Goal: Task Accomplishment & Management: Use online tool/utility

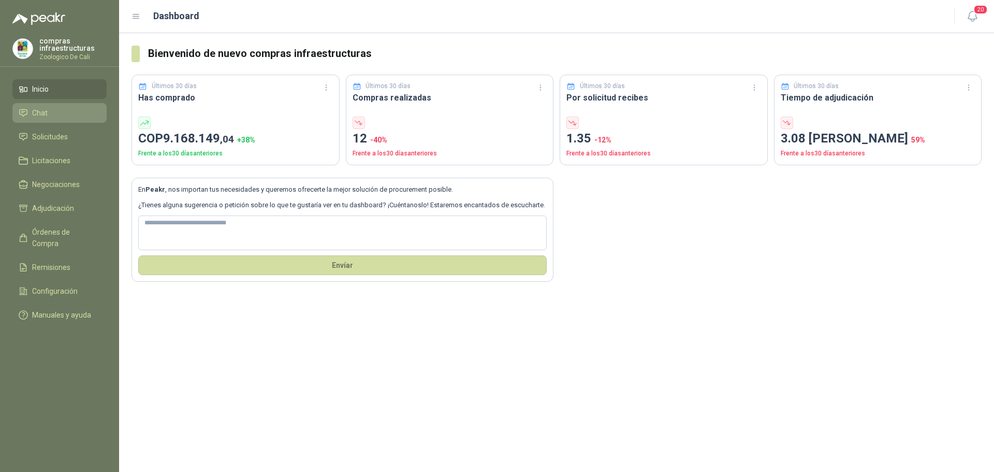
click at [55, 116] on li "Chat" at bounding box center [60, 112] width 82 height 11
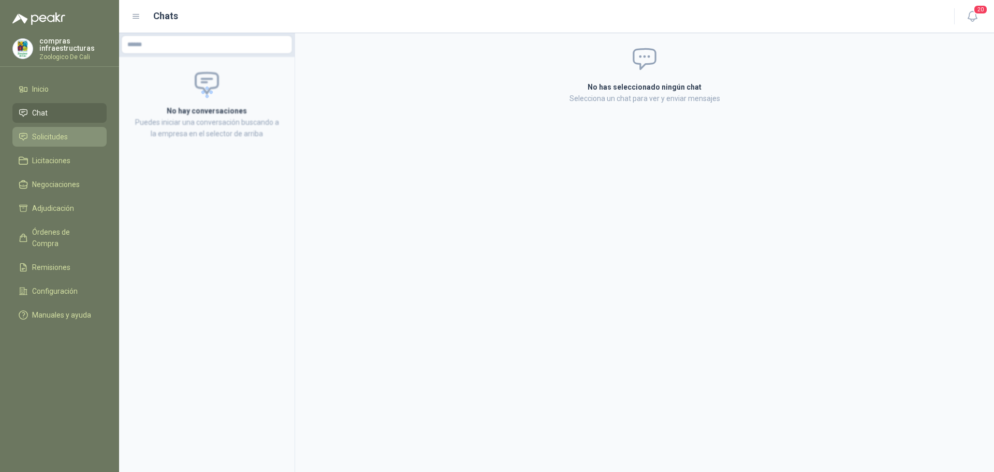
click at [77, 137] on li "Solicitudes" at bounding box center [60, 136] width 82 height 11
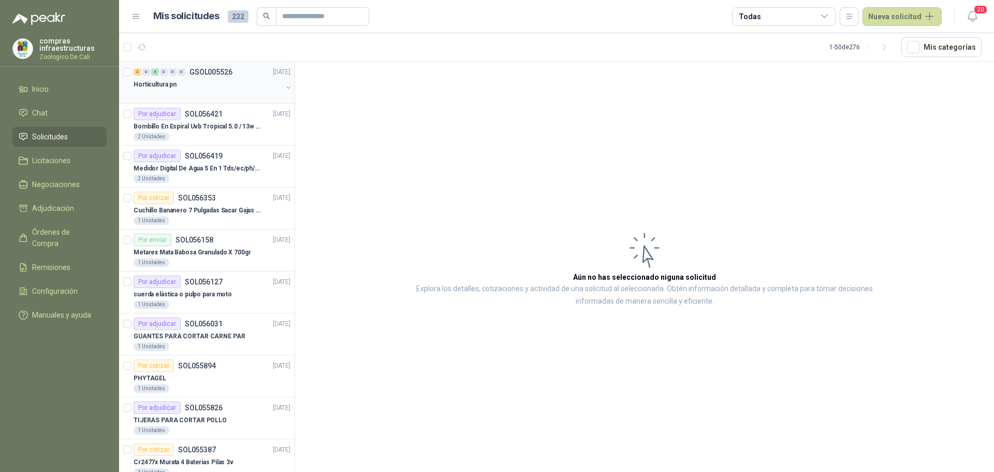
click at [192, 91] on div at bounding box center [208, 95] width 149 height 8
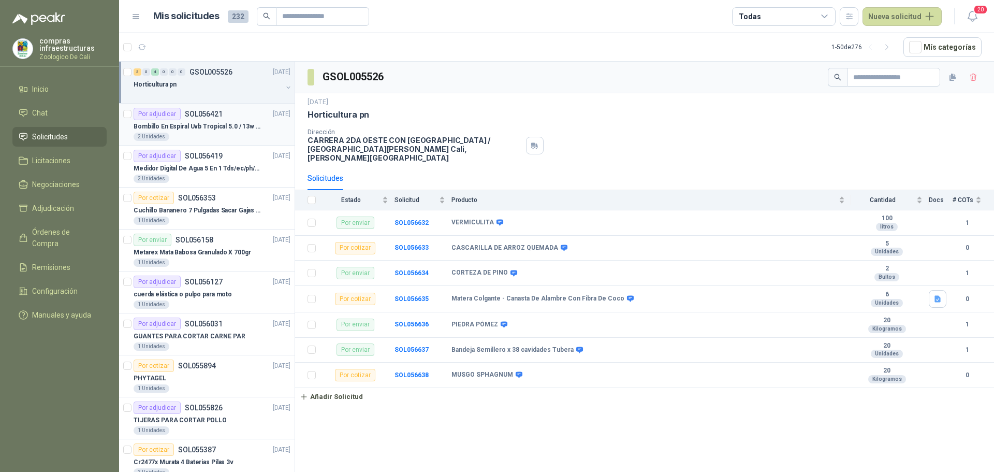
click at [205, 125] on p "Bombillo En Espiral Uvb Tropical 5.0 / 13w Reptiles (ectotermos)" at bounding box center [198, 127] width 129 height 10
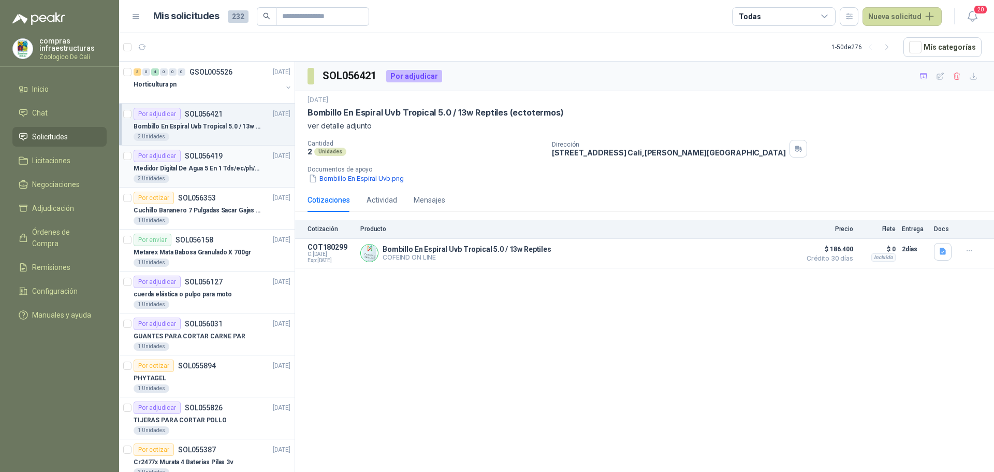
click at [207, 178] on div "2 Unidades" at bounding box center [212, 179] width 157 height 8
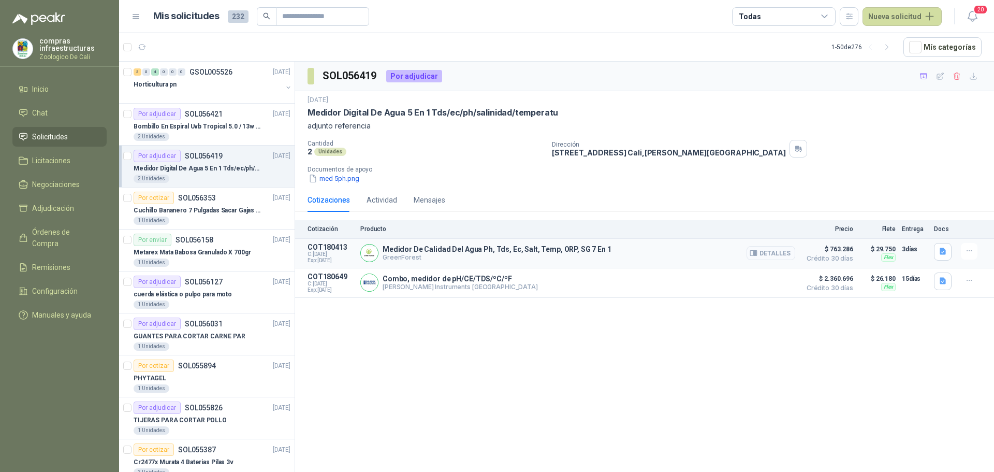
click at [761, 254] on button "Detalles" at bounding box center [771, 253] width 49 height 14
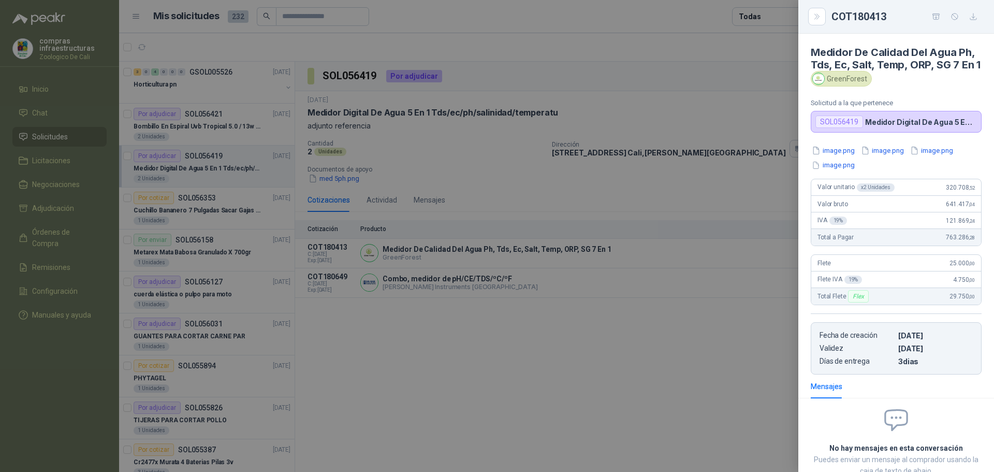
scroll to position [82, 0]
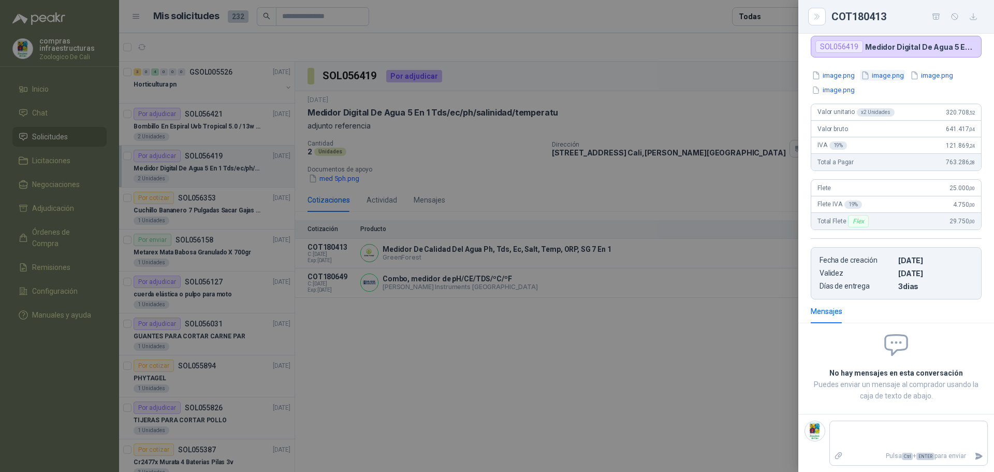
click at [874, 79] on button "image.png" at bounding box center [882, 75] width 45 height 11
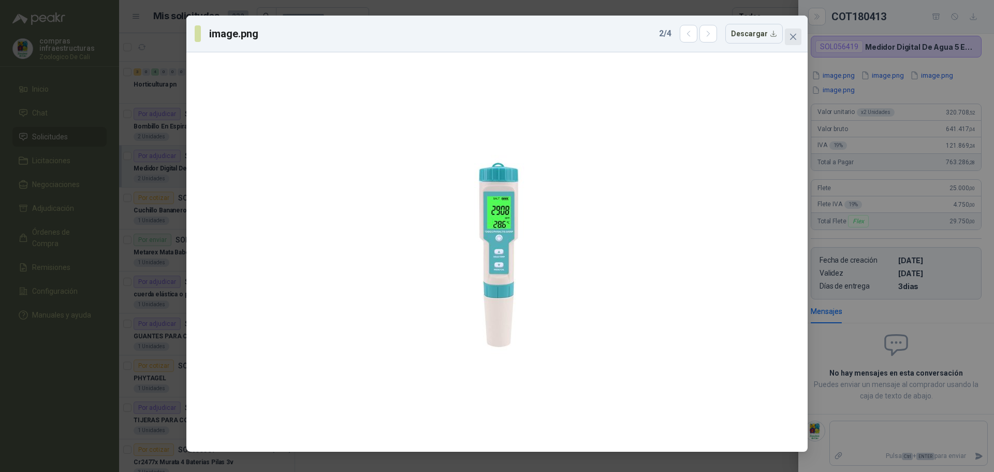
click at [798, 35] on span "Close" at bounding box center [793, 37] width 17 height 8
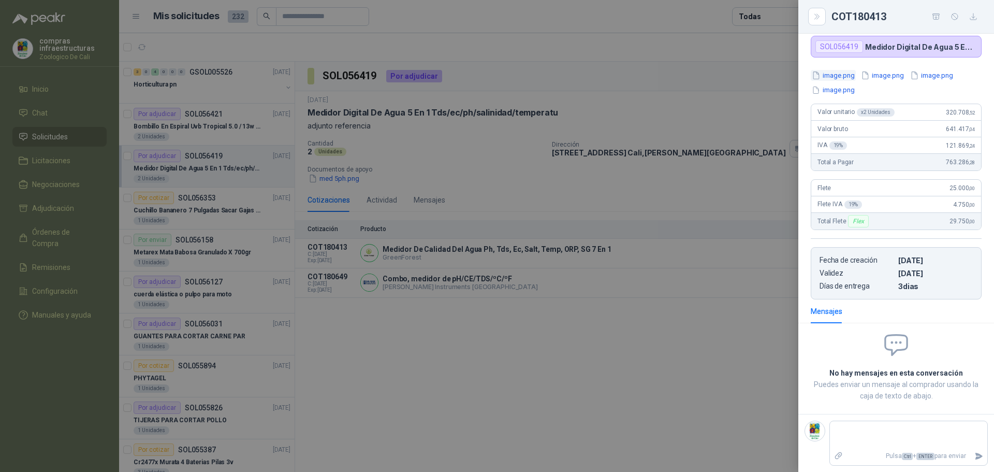
click at [841, 78] on button "image.png" at bounding box center [833, 75] width 45 height 11
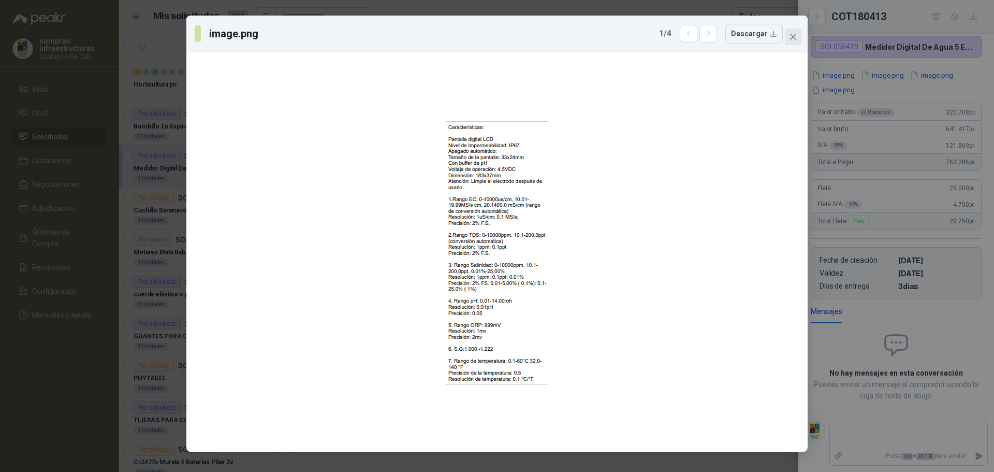
click at [795, 32] on button "Close" at bounding box center [793, 36] width 17 height 17
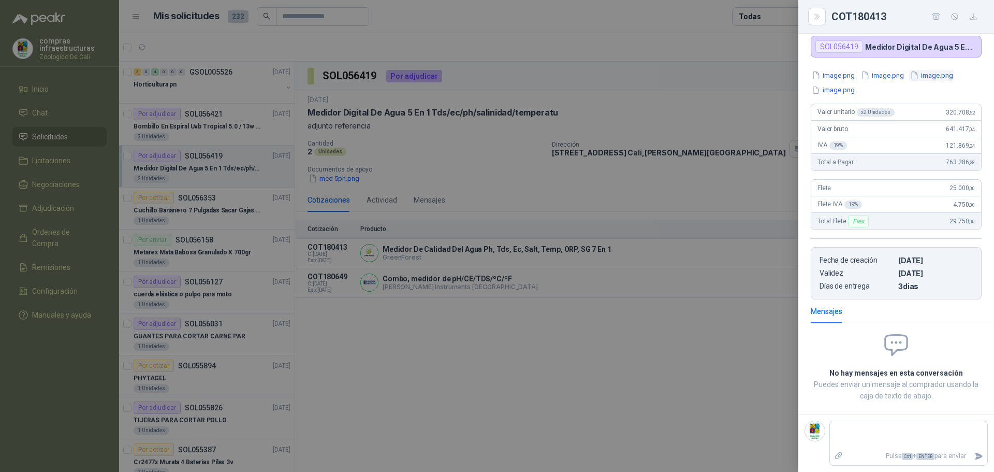
click at [934, 78] on button "image.png" at bounding box center [932, 75] width 45 height 11
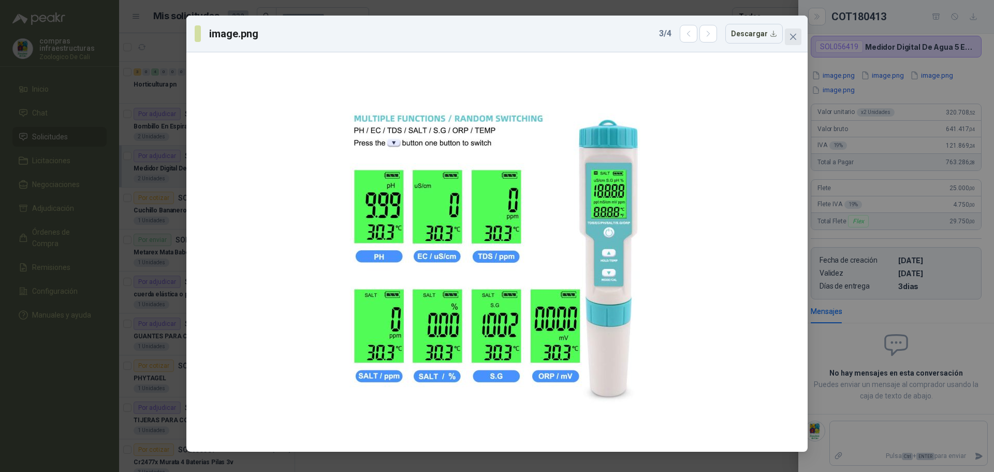
click at [793, 39] on icon "close" at bounding box center [793, 37] width 8 height 8
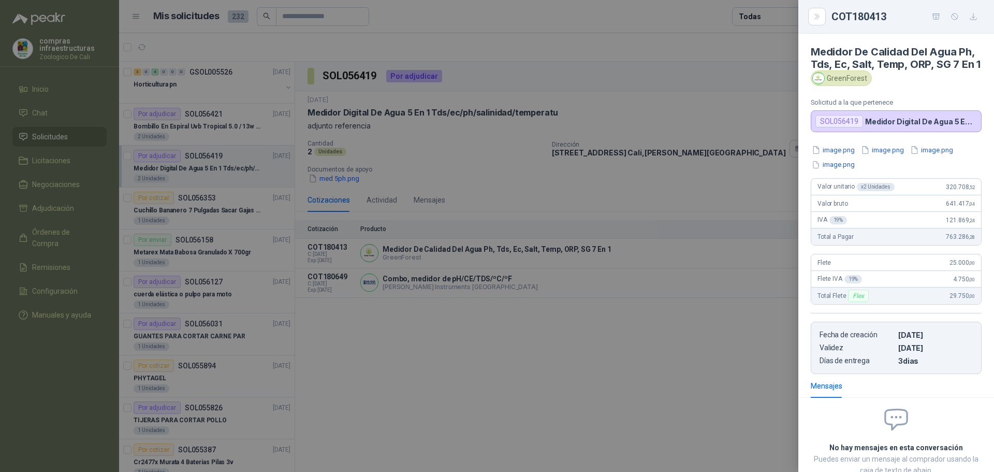
scroll to position [0, 0]
click at [547, 344] on div at bounding box center [497, 236] width 994 height 472
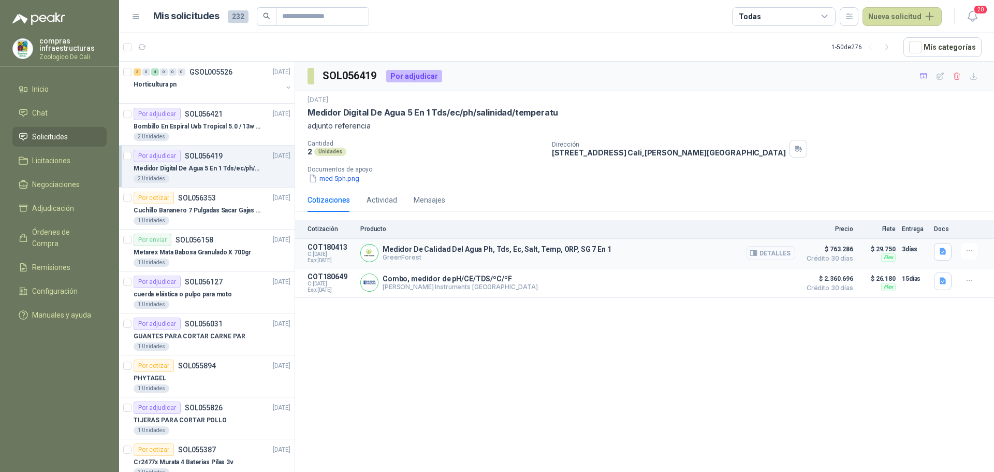
click at [771, 251] on button "Detalles" at bounding box center [771, 253] width 49 height 14
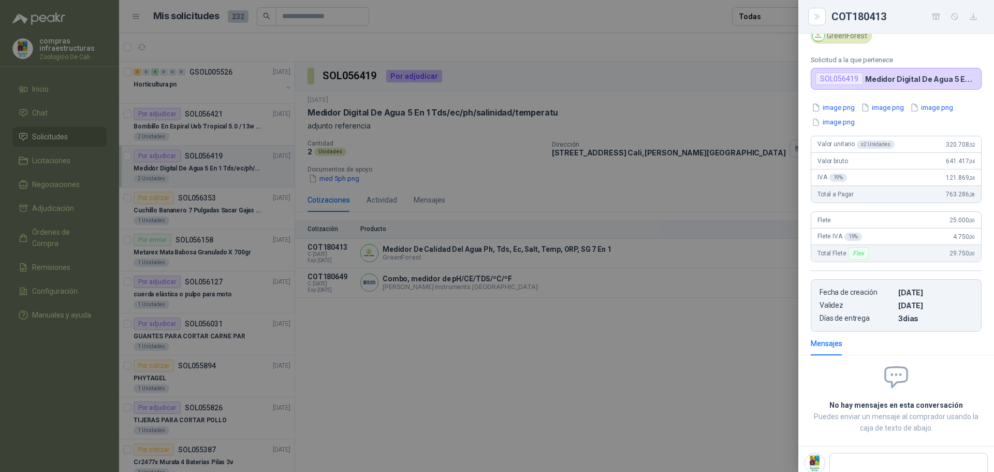
scroll to position [0, 0]
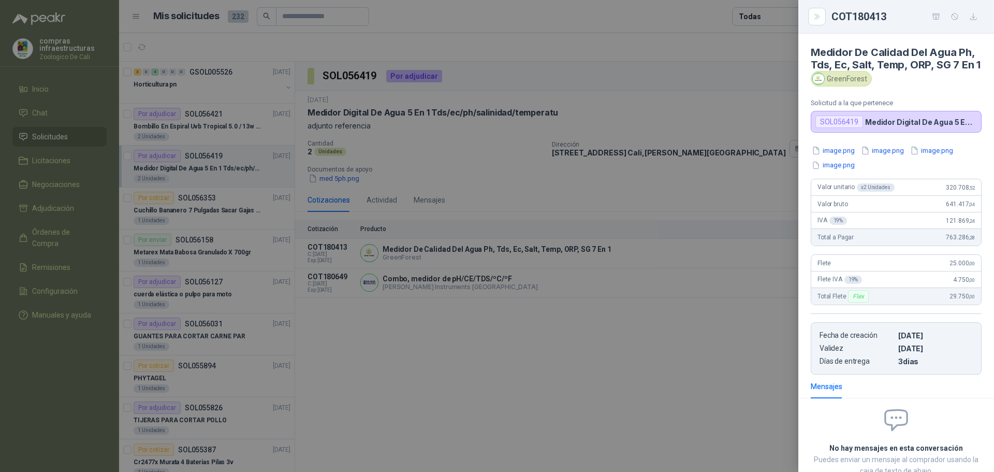
click at [627, 351] on div at bounding box center [497, 236] width 994 height 472
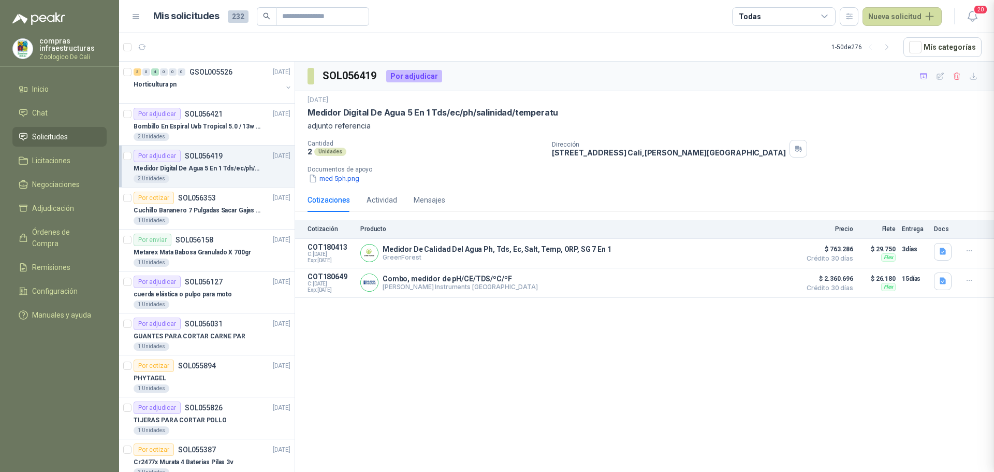
scroll to position [88, 0]
